Goal: Information Seeking & Learning: Learn about a topic

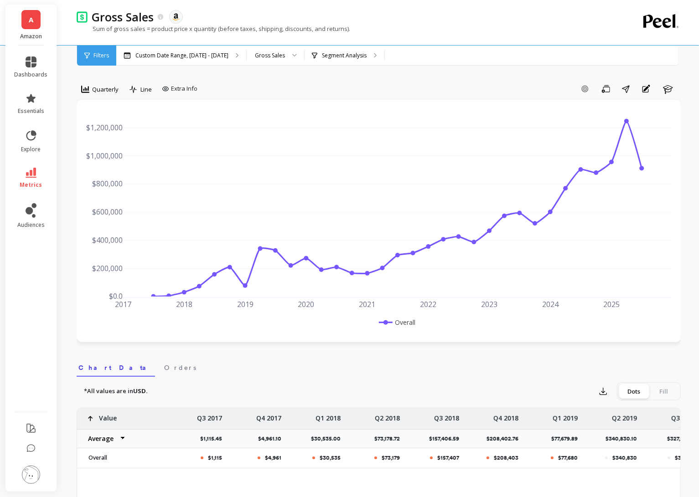
click at [31, 165] on li "metrics" at bounding box center [31, 178] width 44 height 32
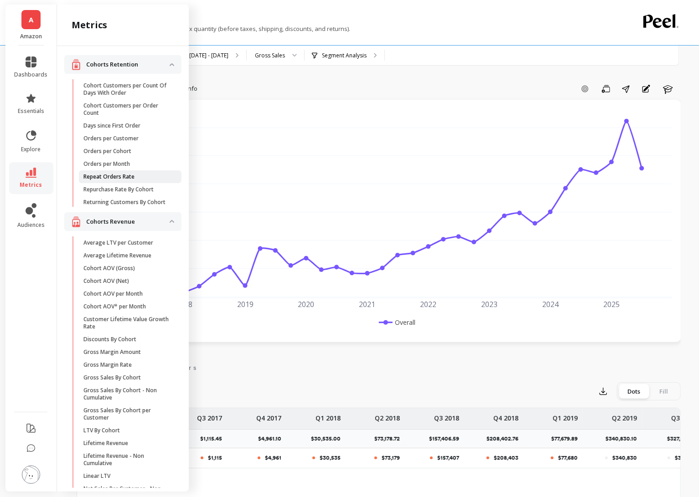
click at [137, 179] on span "Repeat Orders Rate" at bounding box center [126, 176] width 87 height 7
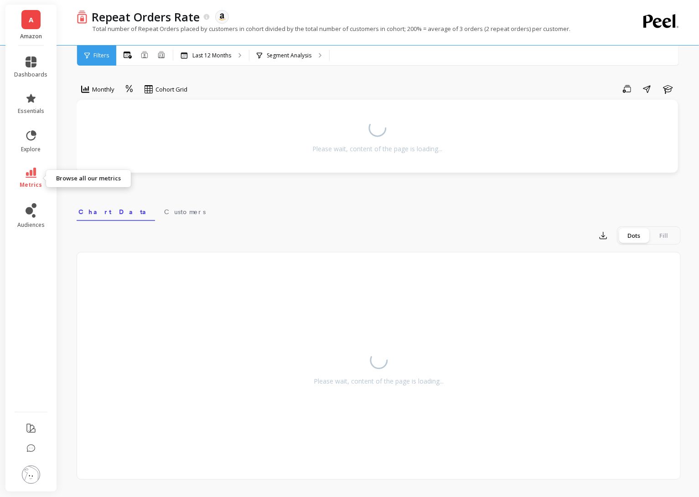
click at [20, 182] on link "metrics" at bounding box center [31, 178] width 33 height 21
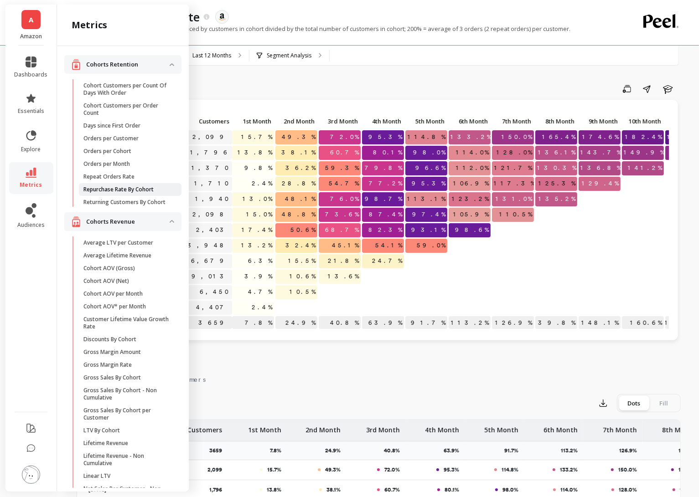
click at [140, 187] on p "Repurchase Rate By Cohort" at bounding box center [118, 189] width 70 height 7
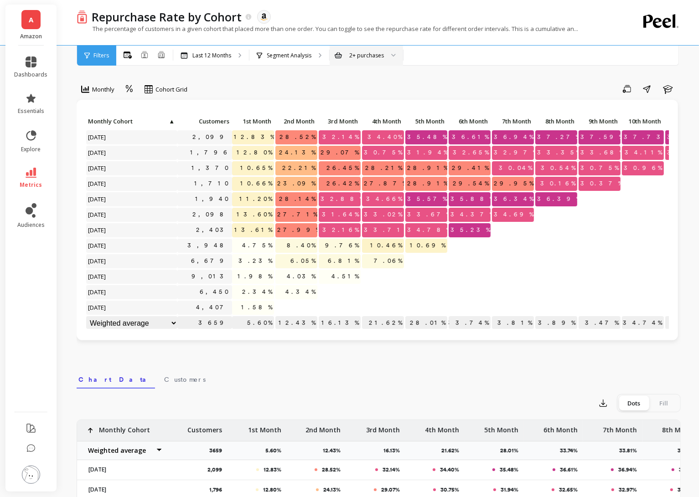
click at [367, 57] on div "2+ purchases" at bounding box center [366, 55] width 35 height 9
click at [313, 76] on div "Monthly Cohort Grid Save Share Learn Click to create an audience 2,099 12.83% 2…" at bounding box center [379, 384] width 604 height 696
click at [301, 54] on p "Segment Analysis" at bounding box center [289, 55] width 45 height 7
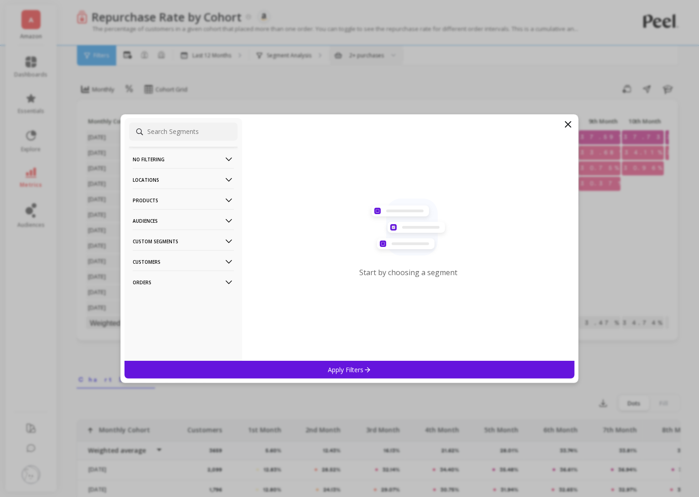
click at [206, 194] on p "Products" at bounding box center [183, 200] width 101 height 23
click at [203, 221] on div "ASIN" at bounding box center [183, 218] width 108 height 15
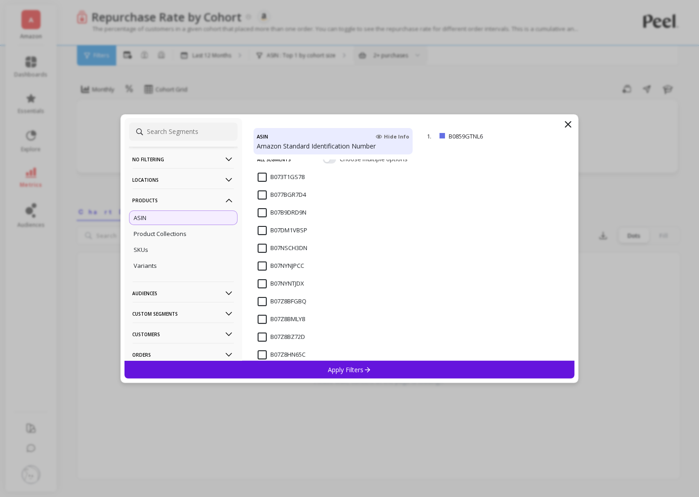
scroll to position [55, 0]
click at [268, 264] on input "B07NYNJPCC" at bounding box center [281, 264] width 46 height 9
click at [341, 362] on div "Apply Filters" at bounding box center [349, 370] width 450 height 18
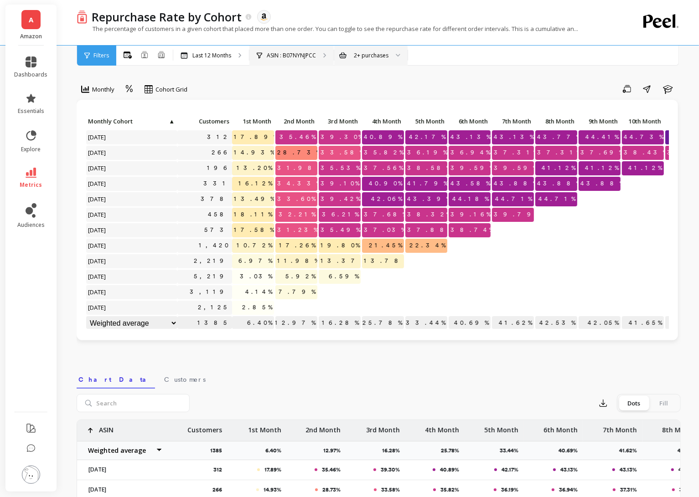
click at [286, 50] on div "ASIN : B07NYNJPCC" at bounding box center [291, 56] width 84 height 20
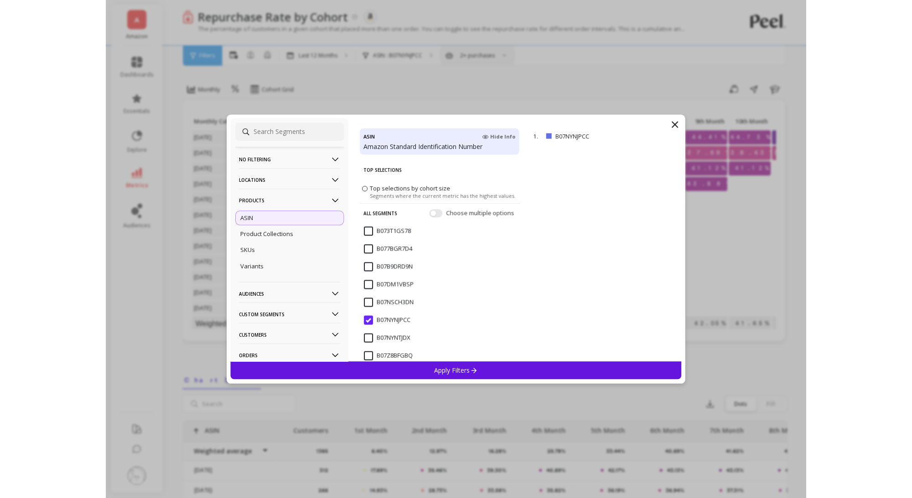
scroll to position [9, 0]
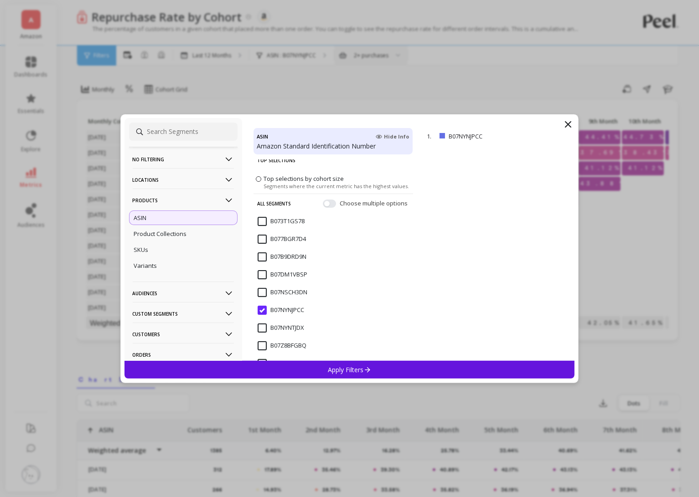
click at [264, 308] on input "B07NYNJPCC" at bounding box center [281, 310] width 46 height 9
click at [264, 296] on input "B07NSCH3DN" at bounding box center [283, 292] width 50 height 9
click at [303, 359] on input "B07Z8BMLY8" at bounding box center [281, 363] width 47 height 9
click at [261, 295] on input "B07NSCH3DN" at bounding box center [283, 292] width 50 height 9
click at [310, 367] on div "Apply Filters" at bounding box center [349, 370] width 450 height 18
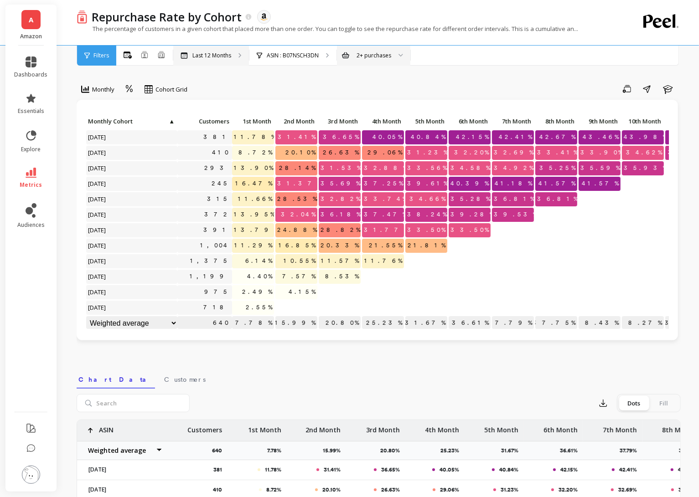
click at [232, 57] on div "Last 12 Months" at bounding box center [211, 56] width 76 height 20
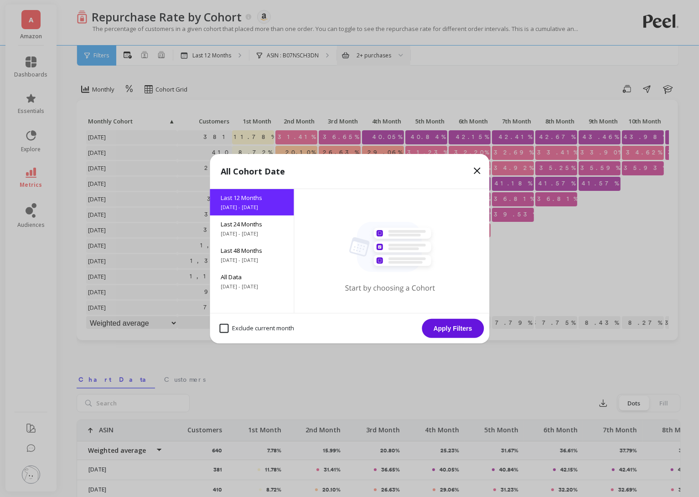
click at [477, 170] on icon at bounding box center [476, 170] width 5 height 5
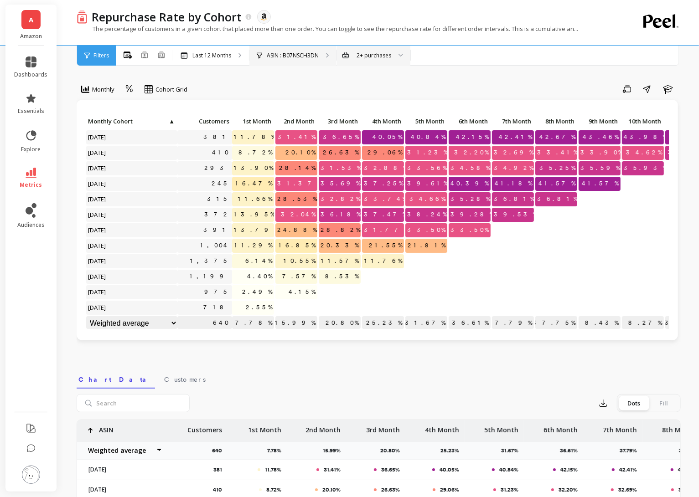
click at [265, 55] on div "ASIN : B07NSCH3DN" at bounding box center [288, 55] width 62 height 7
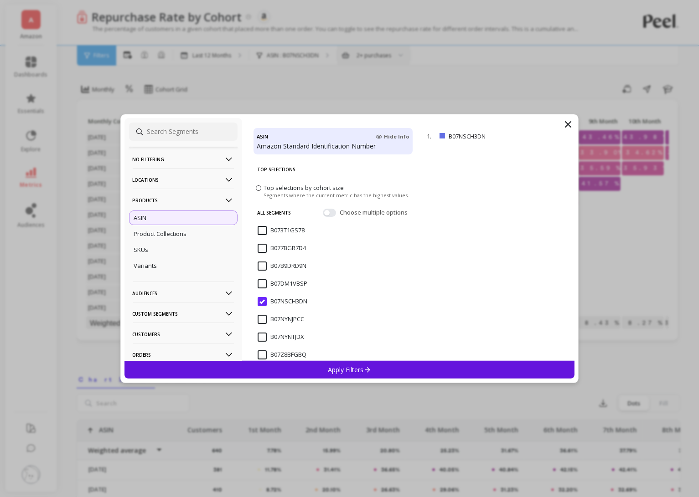
click at [265, 302] on input "B07NSCH3DN" at bounding box center [283, 301] width 50 height 9
click at [263, 322] on input "B07NYNJPCC" at bounding box center [281, 319] width 46 height 9
click at [323, 371] on div "Apply Filters" at bounding box center [349, 370] width 450 height 18
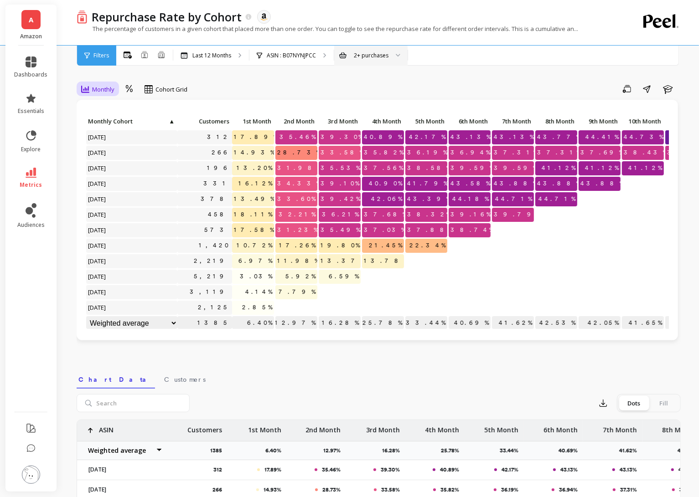
click at [89, 82] on div "Monthly" at bounding box center [97, 89] width 39 height 15
click at [113, 75] on div "Monthly, 1 of 3. 3 results available. Use Up and Down to choose options, press …" at bounding box center [379, 384] width 604 height 696
click at [477, 324] on p "40.69%" at bounding box center [470, 323] width 42 height 14
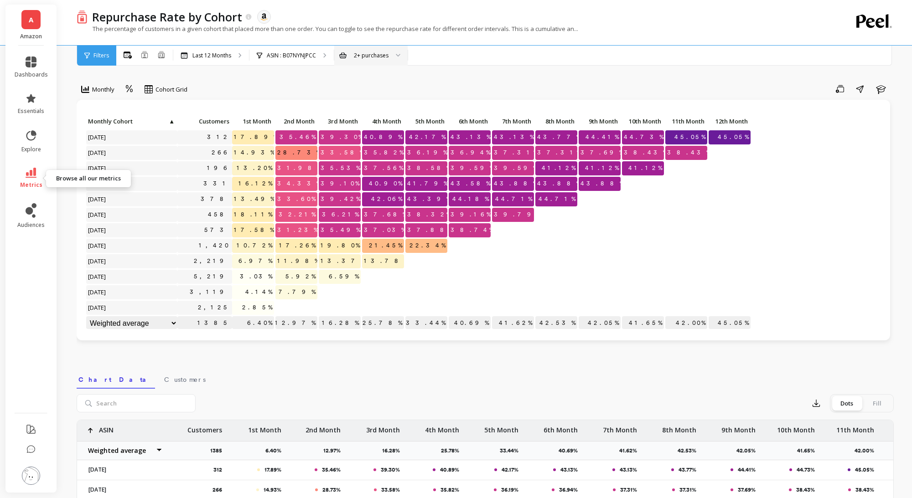
click at [36, 174] on link "metrics" at bounding box center [31, 178] width 33 height 21
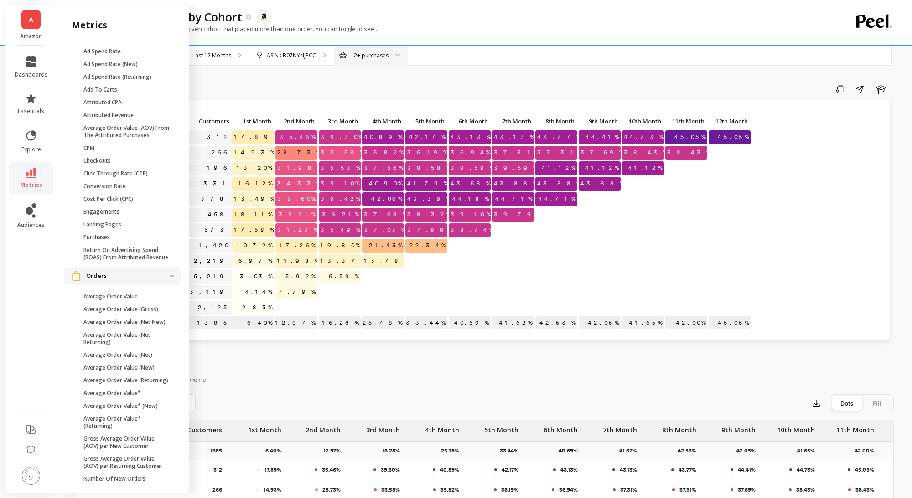
scroll to position [1067, 0]
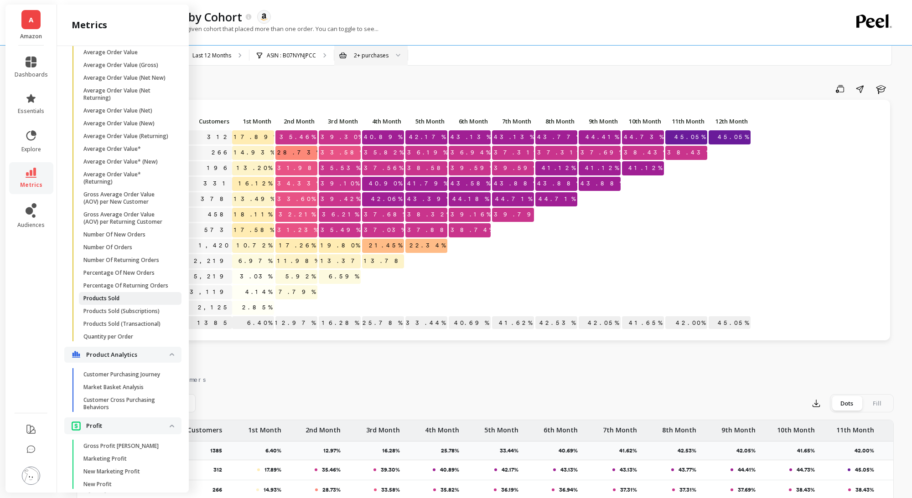
click at [131, 297] on span "Products Sold" at bounding box center [126, 298] width 87 height 7
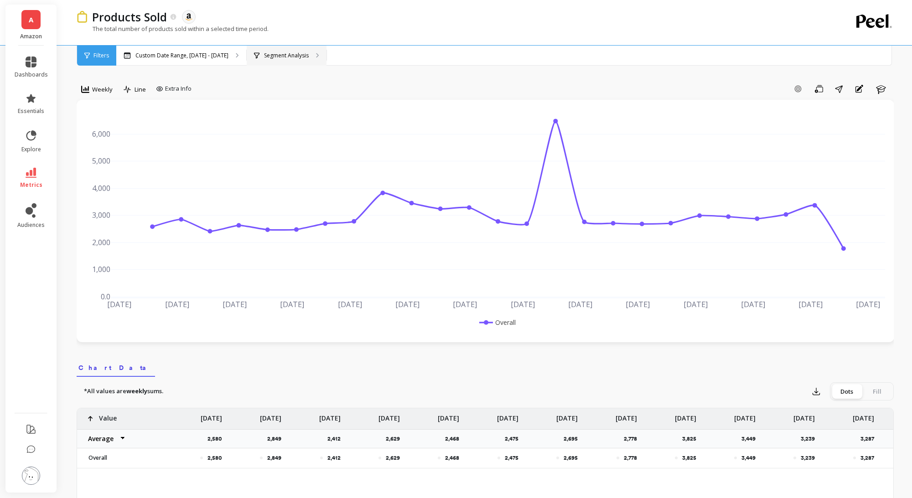
click at [266, 57] on p "Segment Analysis" at bounding box center [286, 55] width 45 height 7
click at [176, 64] on div "Custom Date Range, Apr 1 - Sep 17" at bounding box center [181, 56] width 130 height 20
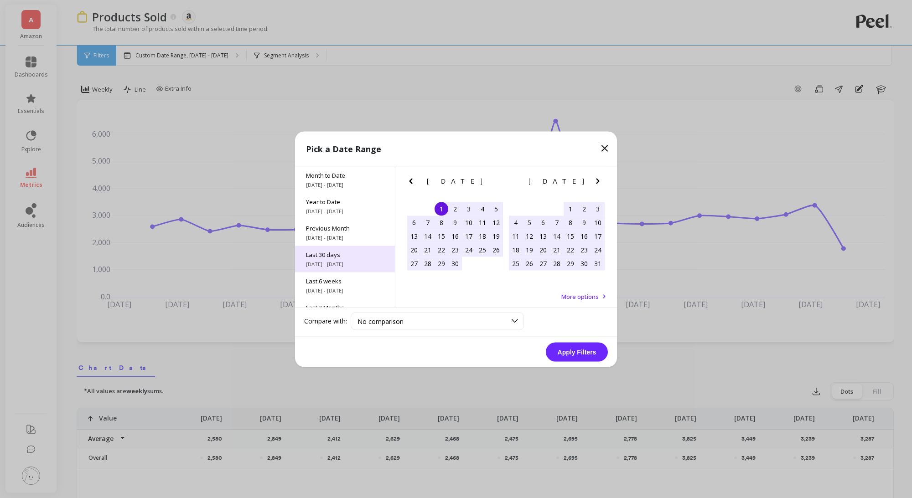
scroll to position [35, 0]
click at [356, 255] on span "8/4/2025 - 9/14/2025" at bounding box center [345, 255] width 78 height 7
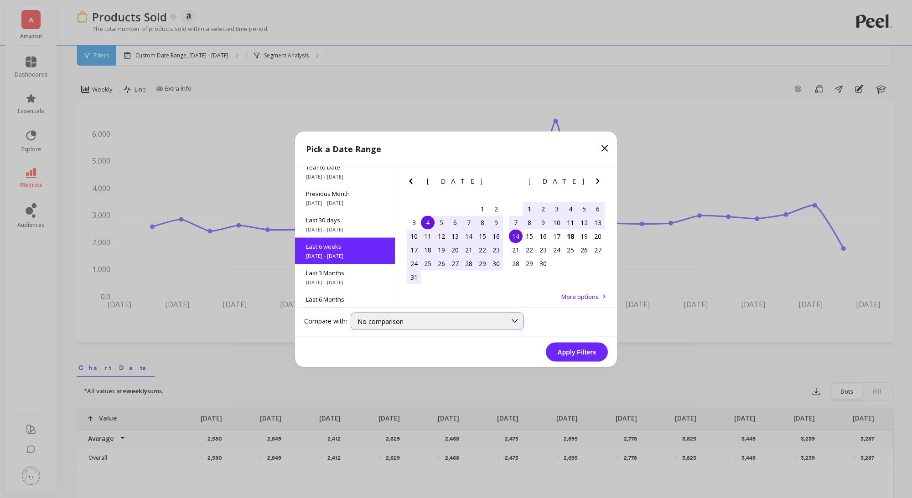
scroll to position [48, 0]
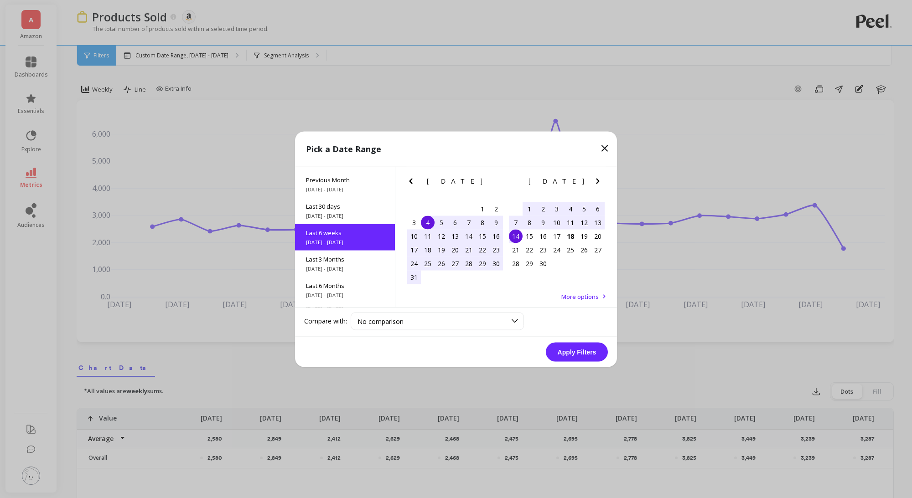
click at [567, 354] on button "Apply Filters" at bounding box center [577, 351] width 62 height 19
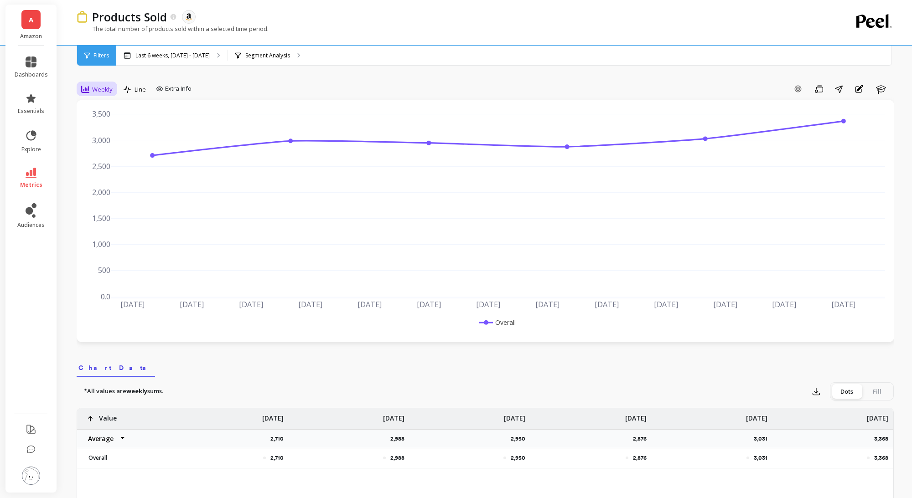
click at [111, 94] on div "Weekly" at bounding box center [96, 89] width 31 height 11
click at [111, 205] on div "7-day rolling" at bounding box center [110, 207] width 52 height 9
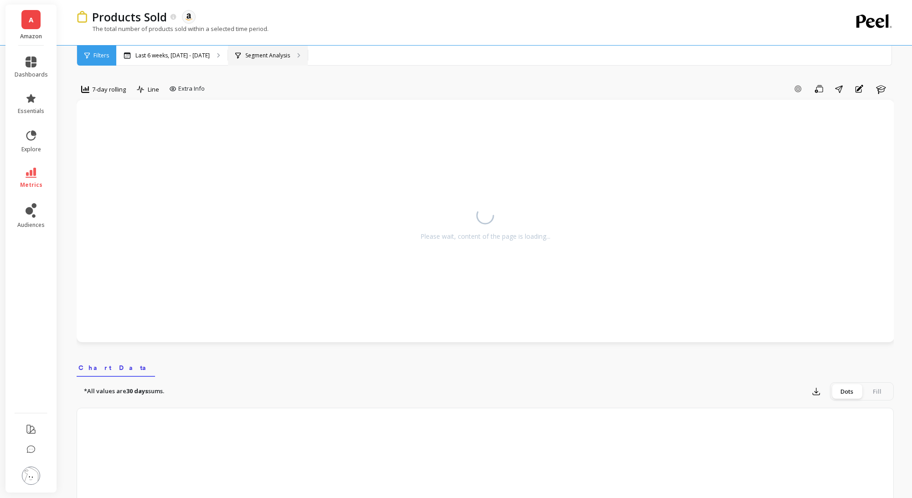
click at [264, 55] on p "Segment Analysis" at bounding box center [267, 55] width 45 height 7
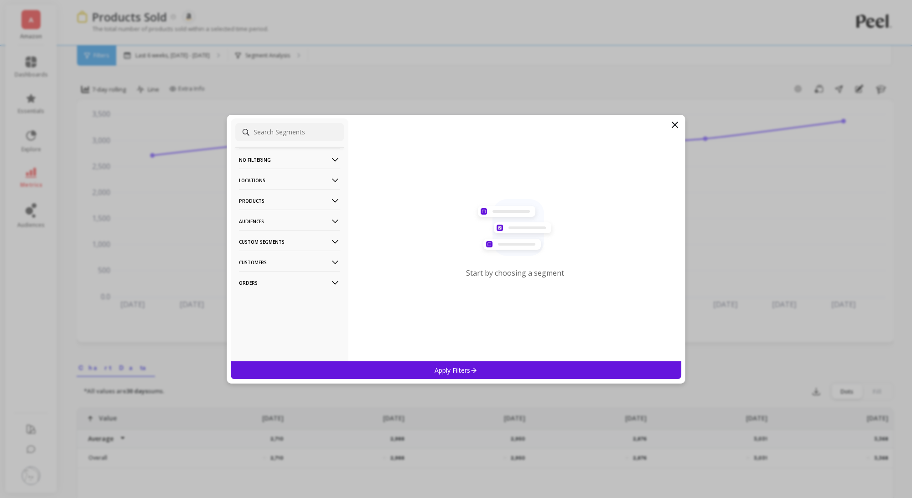
click at [318, 194] on p "Products" at bounding box center [289, 200] width 101 height 23
click at [320, 198] on p "Products" at bounding box center [289, 200] width 101 height 23
click at [310, 246] on div "SKUs" at bounding box center [289, 250] width 108 height 15
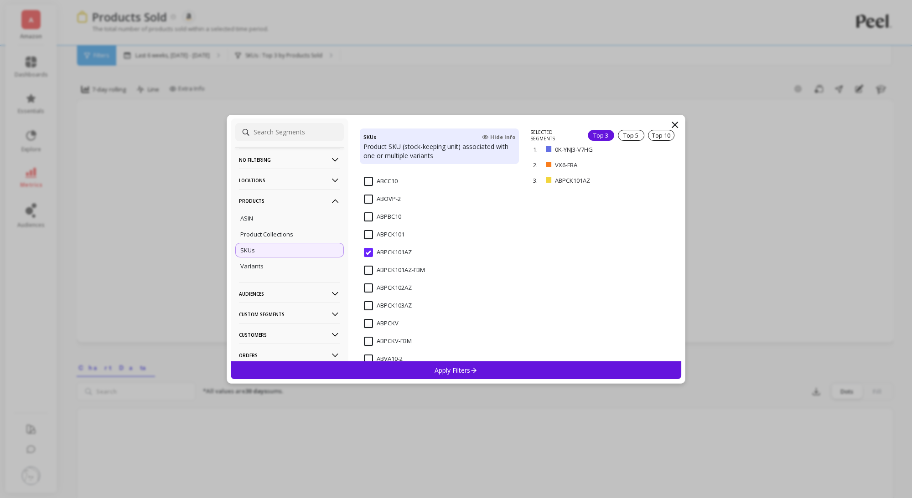
click at [367, 252] on input "ABPCK101AZ" at bounding box center [388, 252] width 48 height 9
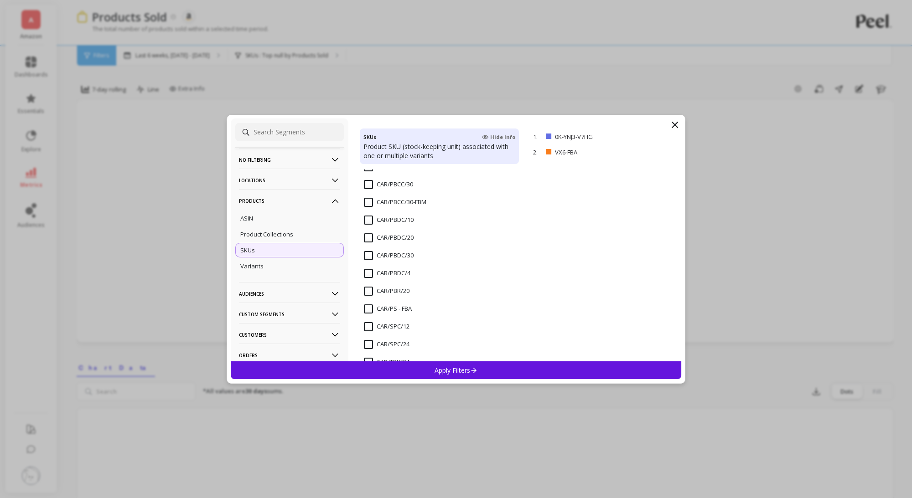
scroll to position [1126, 0]
click at [368, 199] on input "CAR/PBCC/20" at bounding box center [388, 198] width 49 height 9
click at [368, 217] on input "CAR/PBCC/30" at bounding box center [388, 216] width 49 height 9
click at [655, 151] on p "remove" at bounding box center [654, 152] width 23 height 7
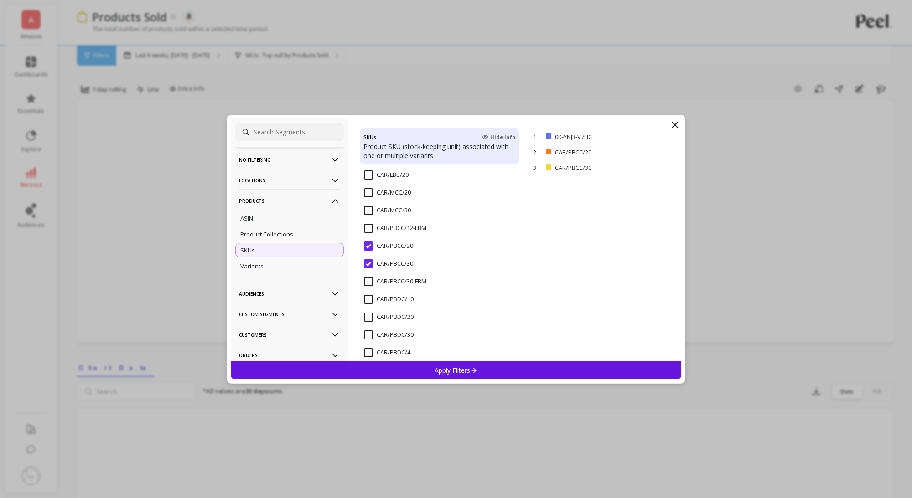
click at [539, 369] on div "Apply Filters" at bounding box center [456, 370] width 450 height 18
